Goal: Ask a question

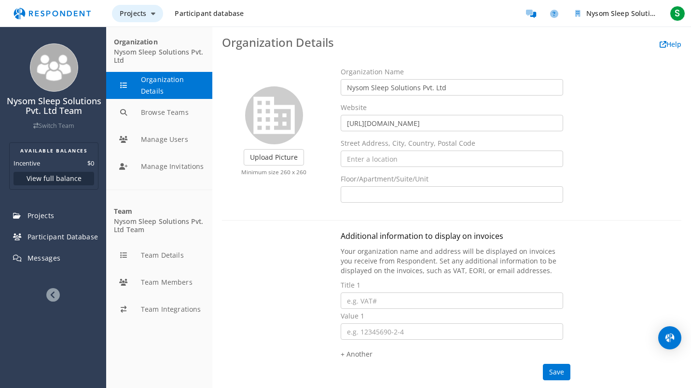
click at [143, 22] on button "Projects" at bounding box center [137, 13] width 51 height 17
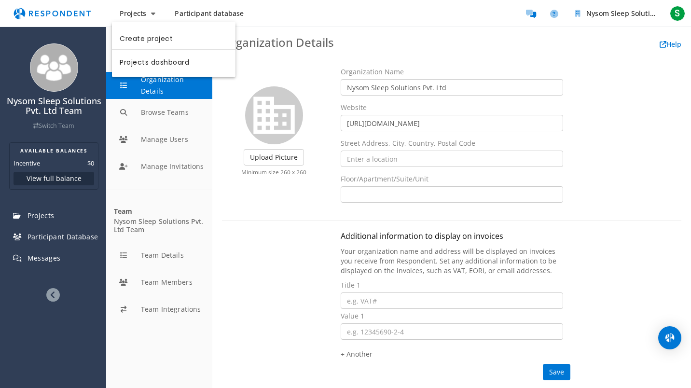
click at [60, 14] on md-backdrop at bounding box center [345, 194] width 691 height 388
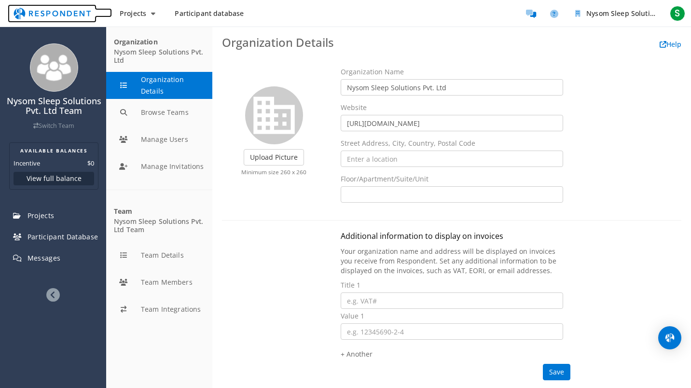
click at [60, 14] on img "Main navigation" at bounding box center [52, 13] width 89 height 18
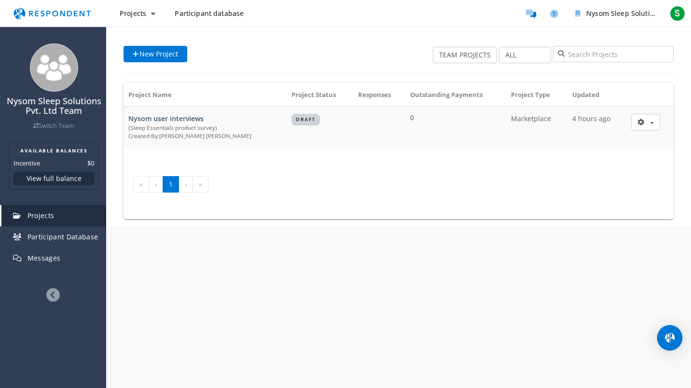
click at [668, 330] on div "Open Intercom Messenger" at bounding box center [671, 338] width 26 height 26
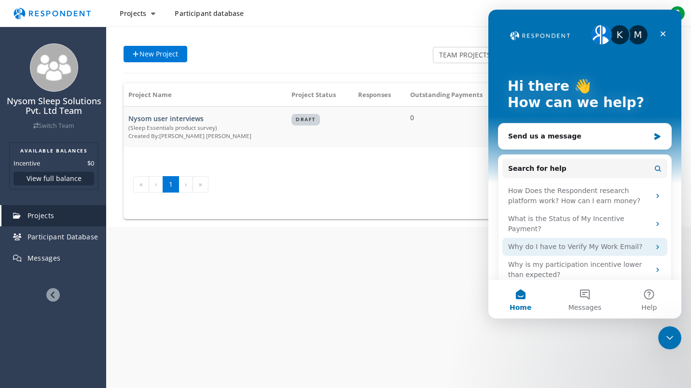
scroll to position [3, 0]
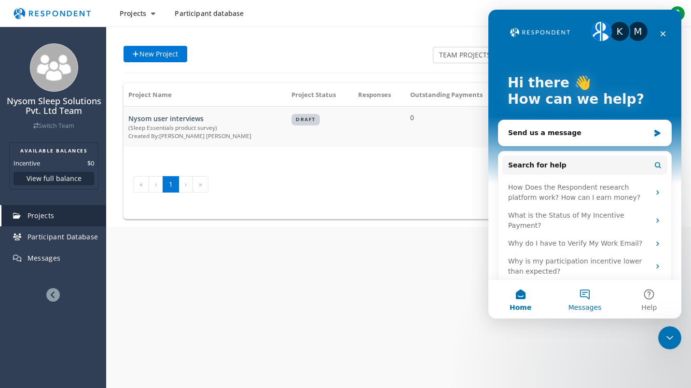
click at [584, 306] on span "Messages" at bounding box center [585, 307] width 33 height 7
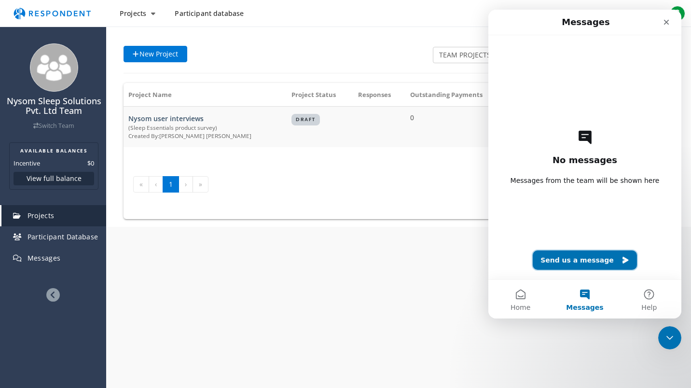
click at [564, 263] on button "Send us a message" at bounding box center [585, 260] width 104 height 19
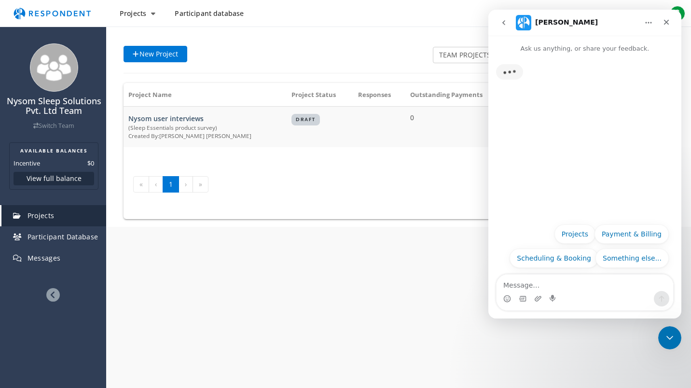
click at [550, 286] on textarea "Message…" at bounding box center [585, 283] width 177 height 16
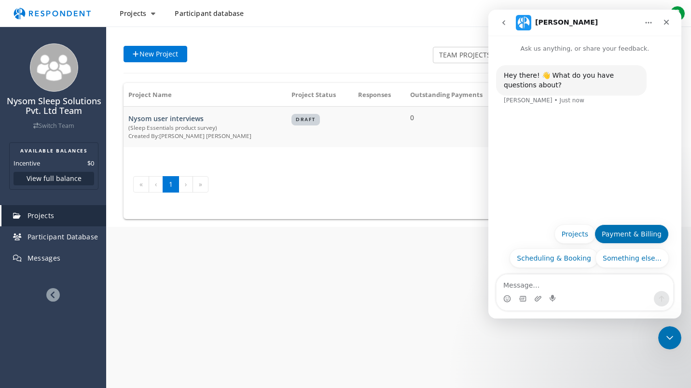
click at [647, 228] on button "Payment & Billing" at bounding box center [632, 234] width 74 height 19
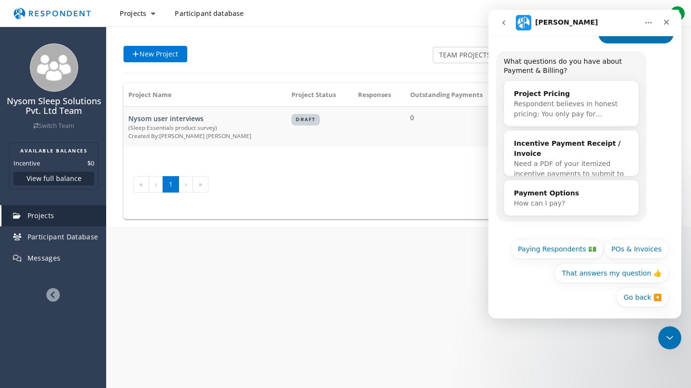
scroll to position [85, 0]
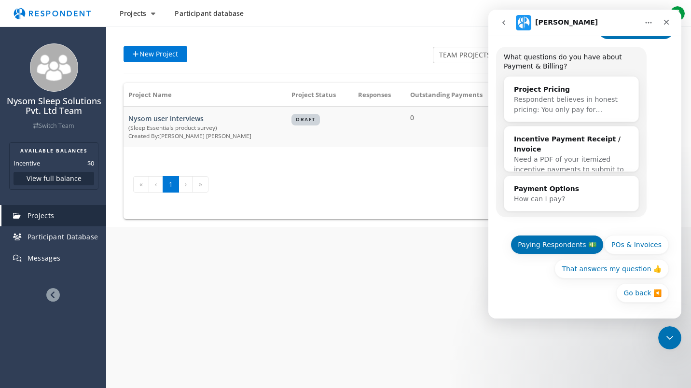
click at [545, 238] on button "Paying Respondents 💵" at bounding box center [557, 244] width 93 height 19
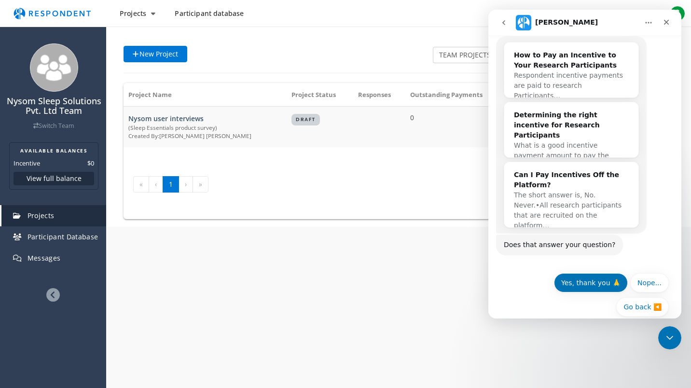
scroll to position [317, 0]
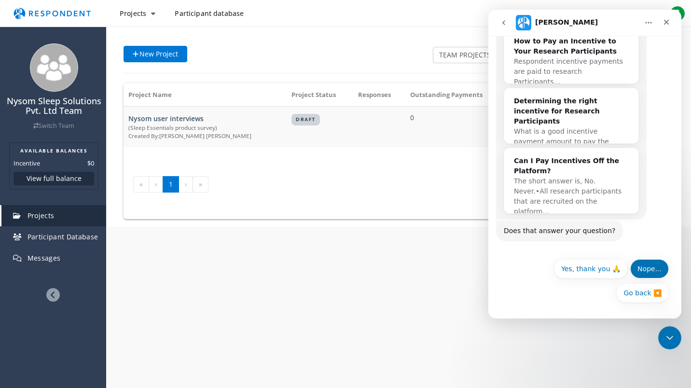
click at [646, 271] on button "Nope..." at bounding box center [650, 268] width 39 height 19
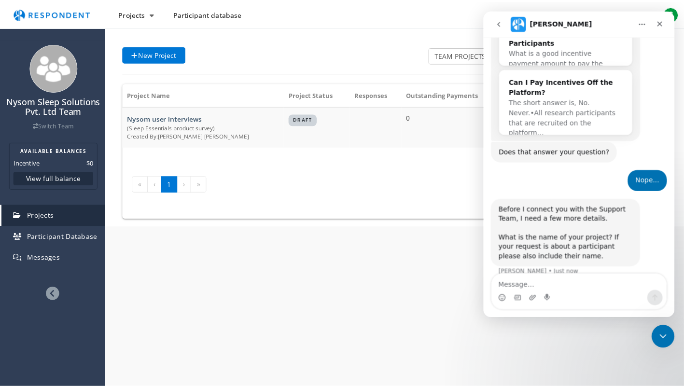
scroll to position [409, 0]
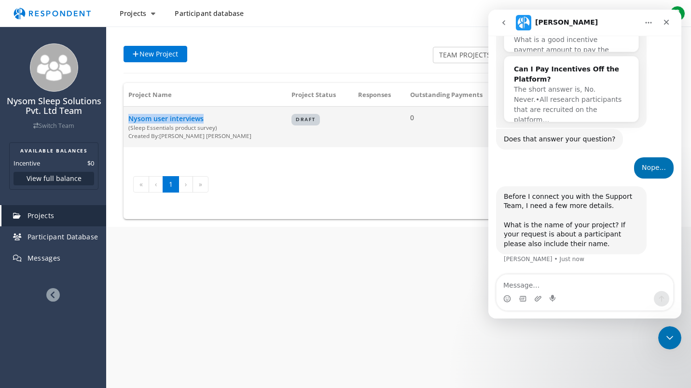
drag, startPoint x: 212, startPoint y: 119, endPoint x: 126, endPoint y: 115, distance: 87.0
click at [126, 115] on td "Nysom user interviews (Sleep Essentials product survey) Created By: [PERSON_NAM…" at bounding box center [205, 127] width 163 height 41
copy span "Nysom user interviews"
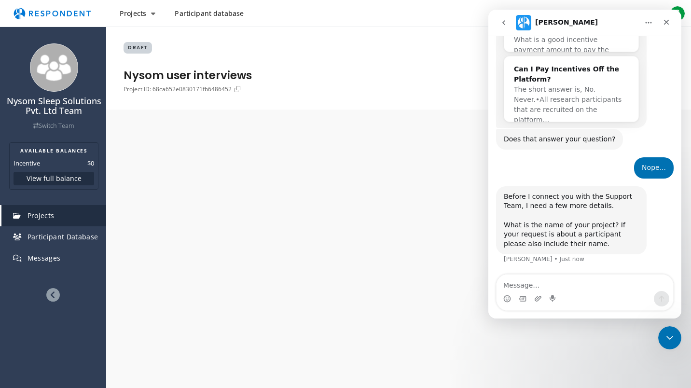
click at [549, 295] on div "Intercom messenger" at bounding box center [585, 298] width 177 height 15
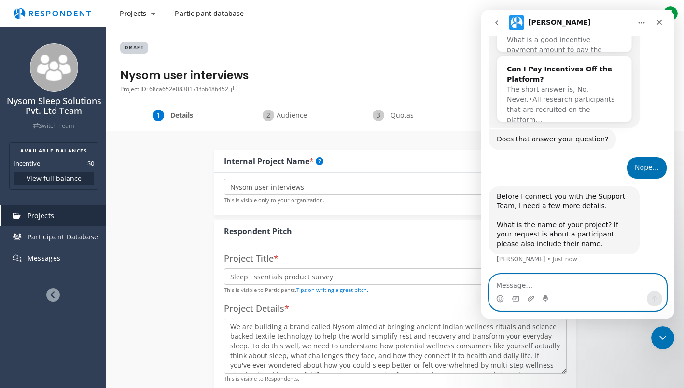
click at [547, 290] on textarea "Message…" at bounding box center [578, 283] width 177 height 16
paste textarea "Nysom user interviews"
type textarea "Nysom user interviews"
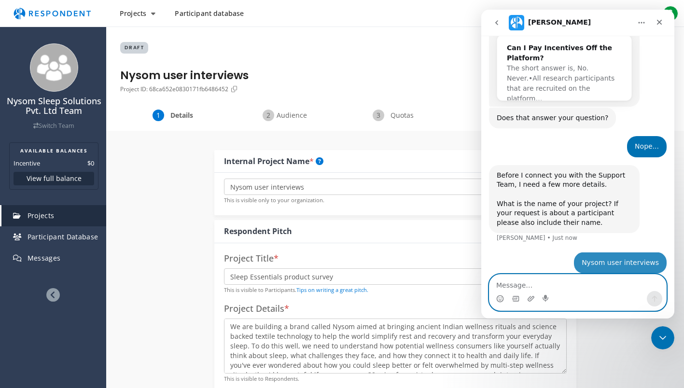
scroll to position [438, 0]
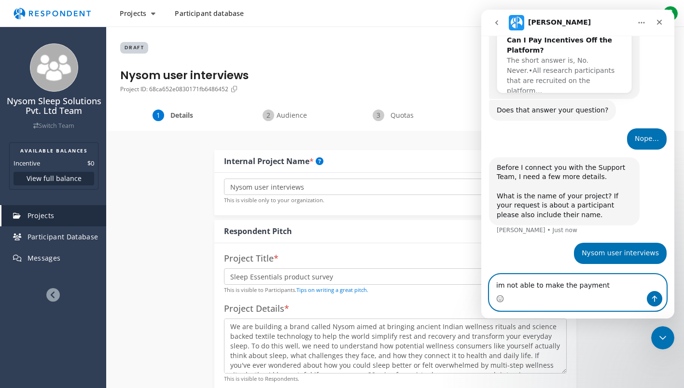
type textarea "im not able to make the payment"
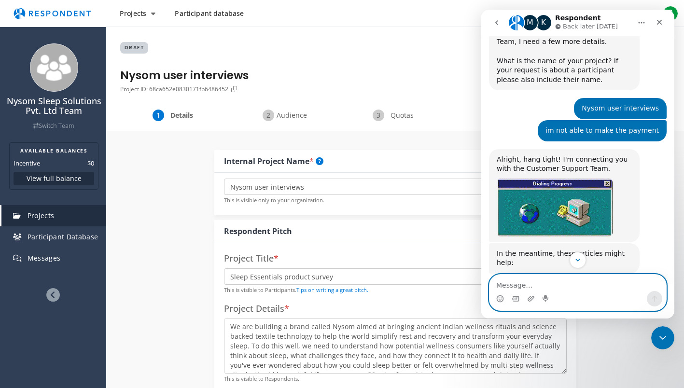
scroll to position [571, 0]
